Goal: Find contact information: Find contact information

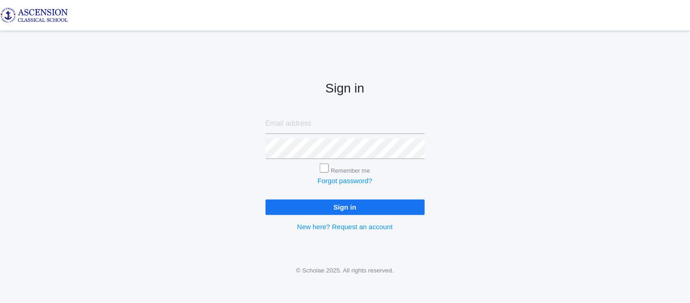
type input "[EMAIL_ADDRESS][DOMAIN_NAME]"
click at [315, 205] on input "Sign in" at bounding box center [345, 206] width 159 height 15
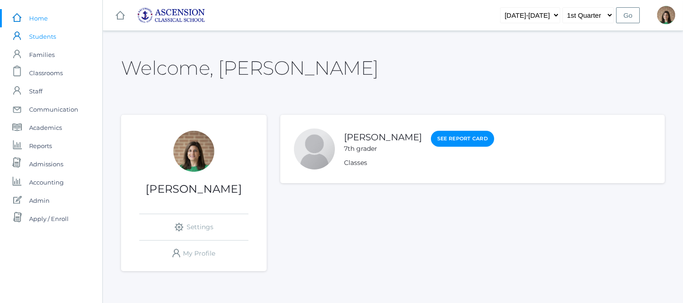
click at [45, 31] on span "Students" at bounding box center [42, 36] width 27 height 18
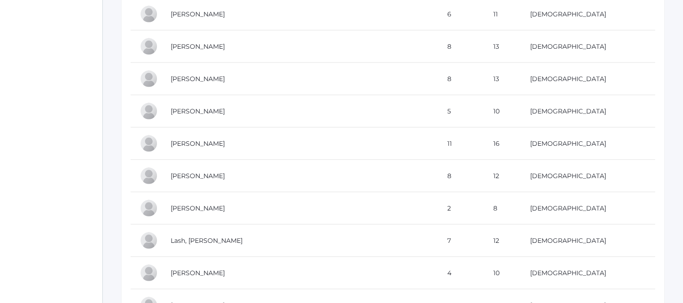
scroll to position [1789, 0]
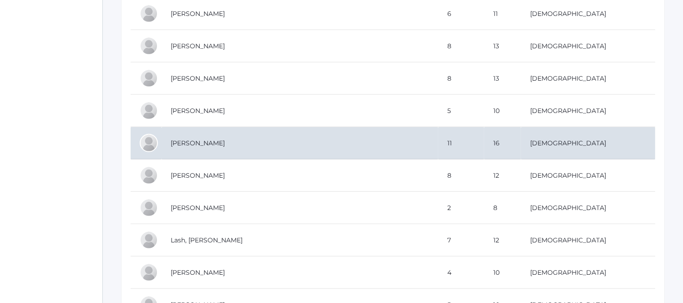
click at [194, 149] on td "[PERSON_NAME]" at bounding box center [300, 143] width 277 height 32
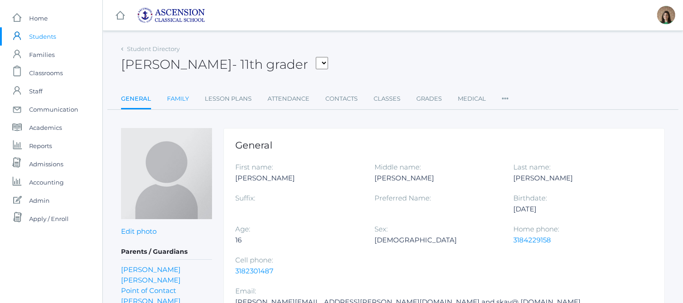
click at [172, 97] on link "Family" at bounding box center [178, 99] width 22 height 18
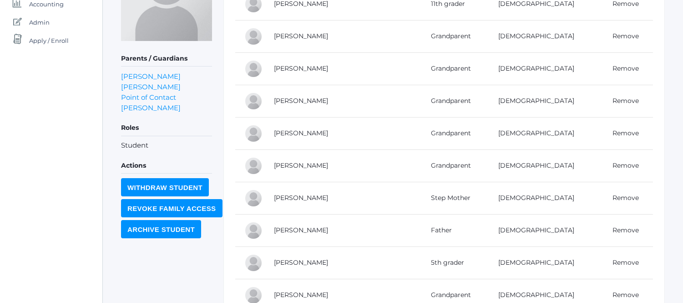
scroll to position [178, 0]
click at [299, 229] on link "Stephen Kay" at bounding box center [301, 229] width 54 height 8
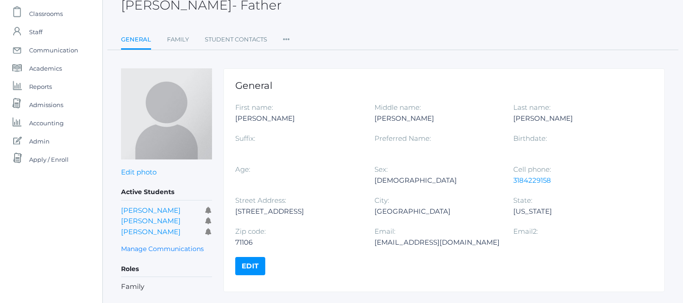
scroll to position [57, 0]
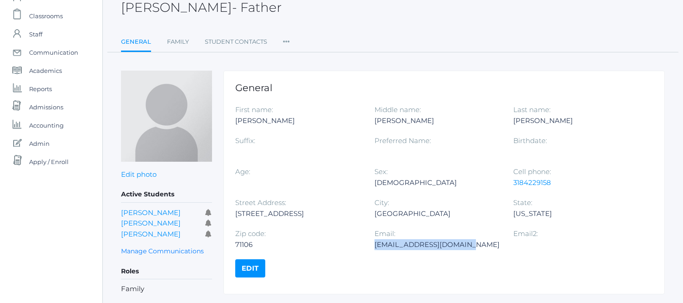
drag, startPoint x: 462, startPoint y: 248, endPoint x: 375, endPoint y: 251, distance: 87.4
click at [375, 251] on div "Email: skay@louisianaspine.org" at bounding box center [443, 243] width 139 height 31
copy div "skay@louisianaspine.org"
